Goal: Find specific page/section: Locate item on page

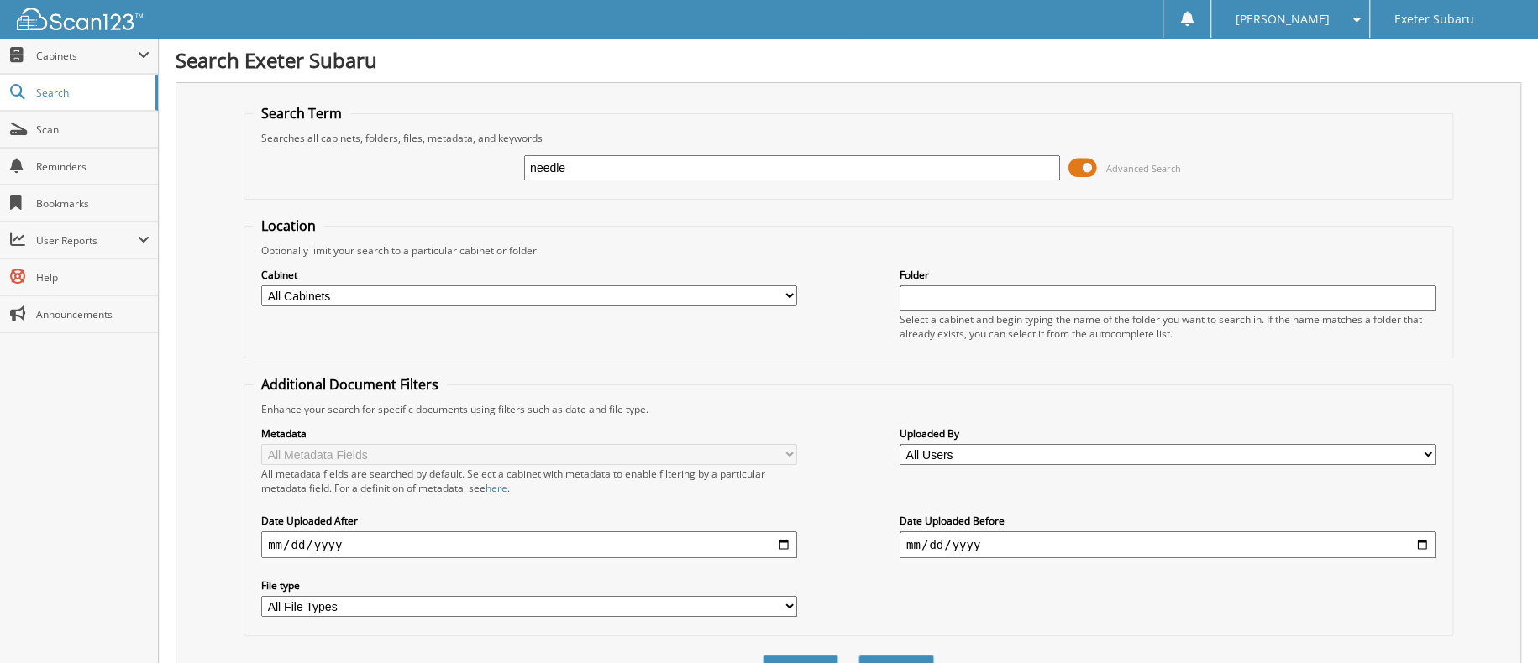
type input "needle"
click at [858, 655] on button "Search" at bounding box center [896, 670] width 76 height 31
drag, startPoint x: 596, startPoint y: 159, endPoint x: 460, endPoint y: 145, distance: 136.7
click at [460, 145] on div "needle Advanced Search" at bounding box center [848, 167] width 1191 height 45
click at [645, 162] on input "text" at bounding box center [792, 167] width 536 height 25
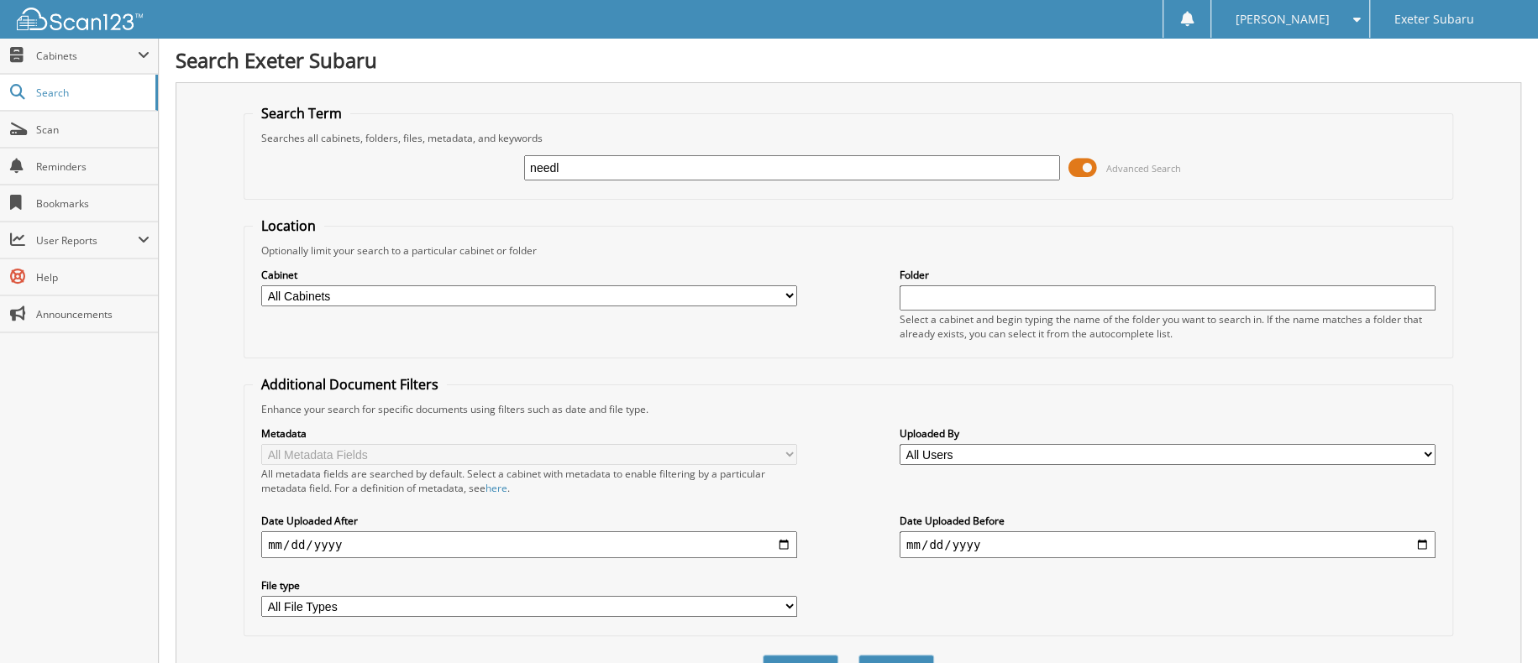
type input "needle"
click at [900, 655] on button "Search" at bounding box center [896, 670] width 76 height 31
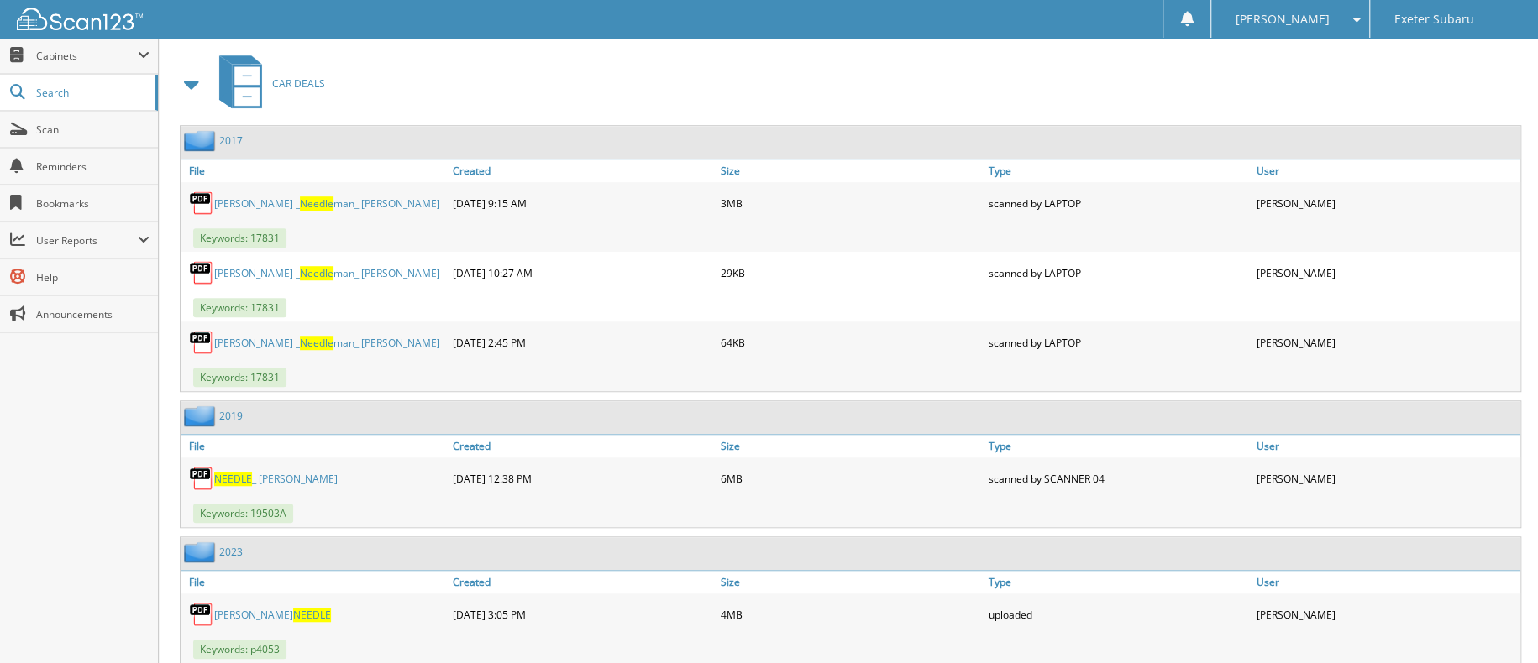
scroll to position [752, 0]
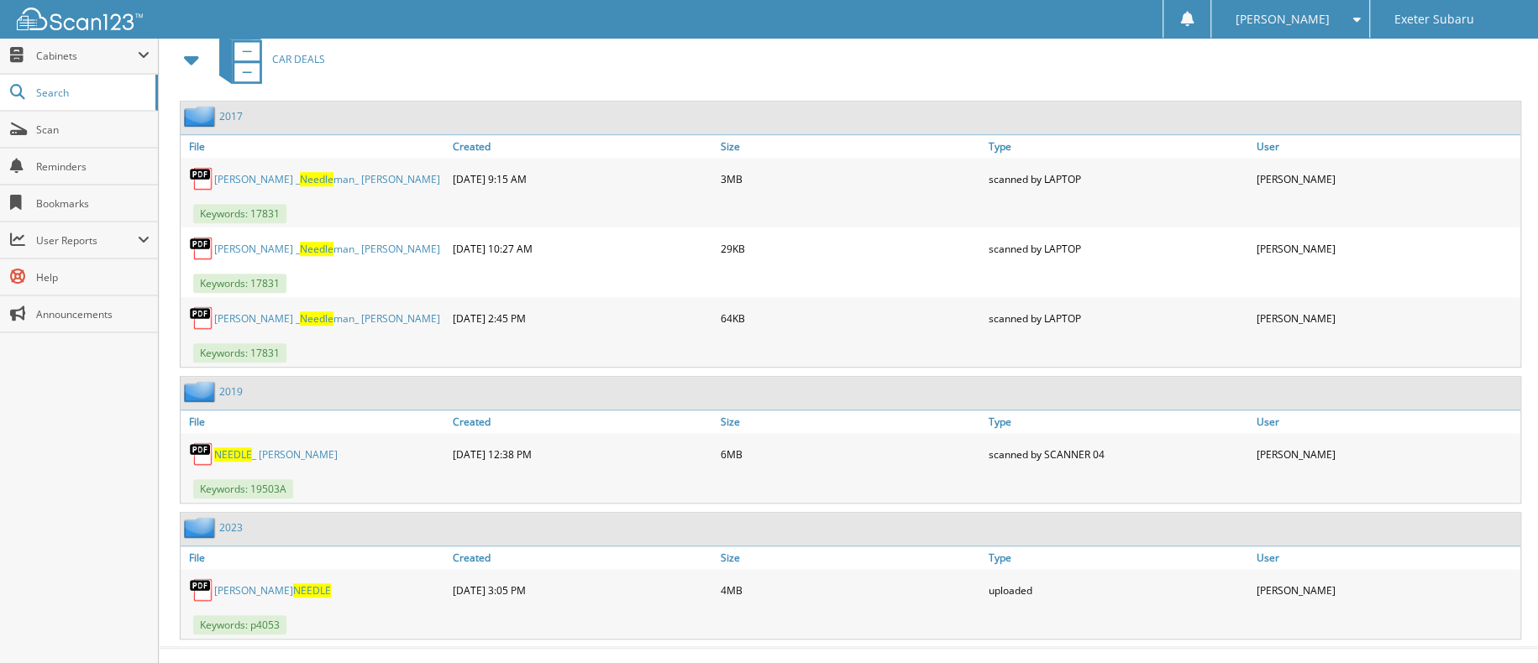
click at [198, 578] on img at bounding box center [201, 590] width 25 height 25
click at [265, 584] on link "[PERSON_NAME]" at bounding box center [272, 591] width 117 height 14
